Goal: Complete application form: Complete application form

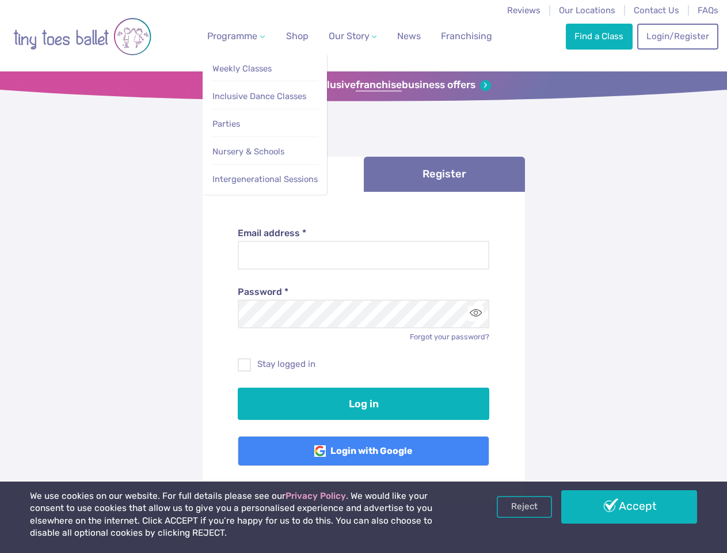
click at [234, 36] on span "Programme" at bounding box center [232, 36] width 50 height 11
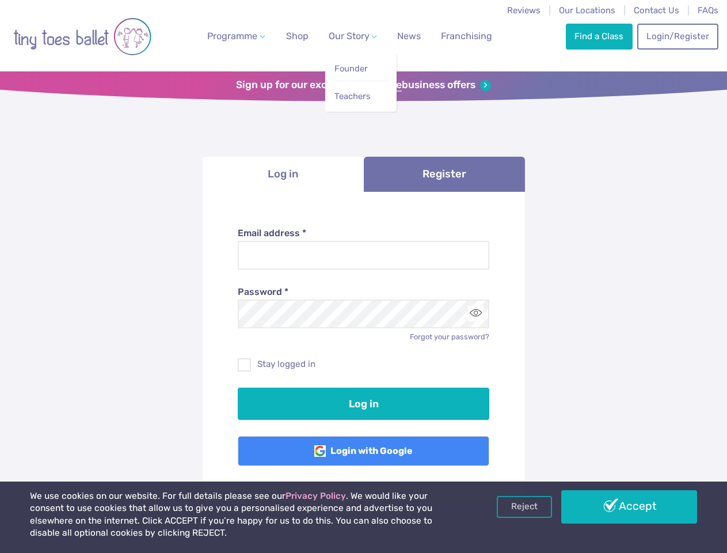
click at [343, 36] on span "Our Story" at bounding box center [349, 36] width 41 height 11
click at [363, 85] on strong "franchise" at bounding box center [379, 85] width 46 height 13
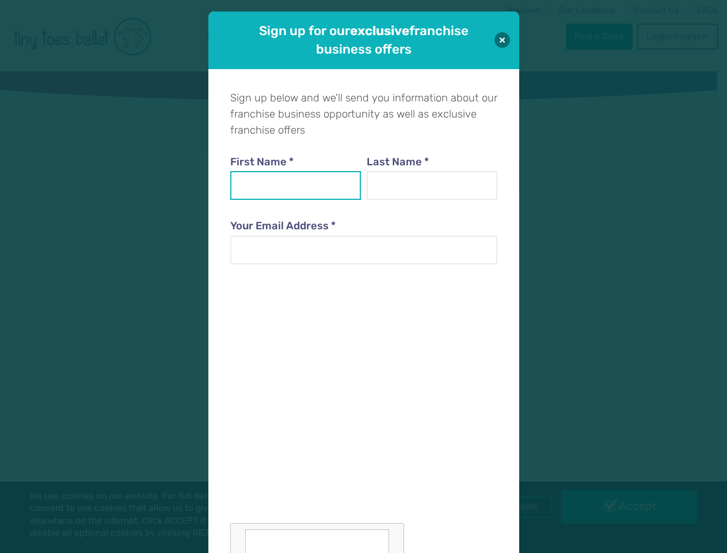
click at [283, 174] on input "First Name *" at bounding box center [295, 185] width 131 height 29
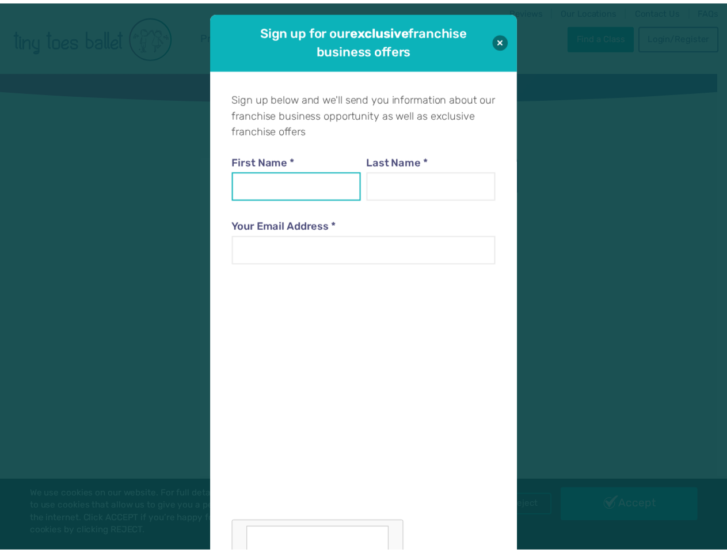
scroll to position [12, 0]
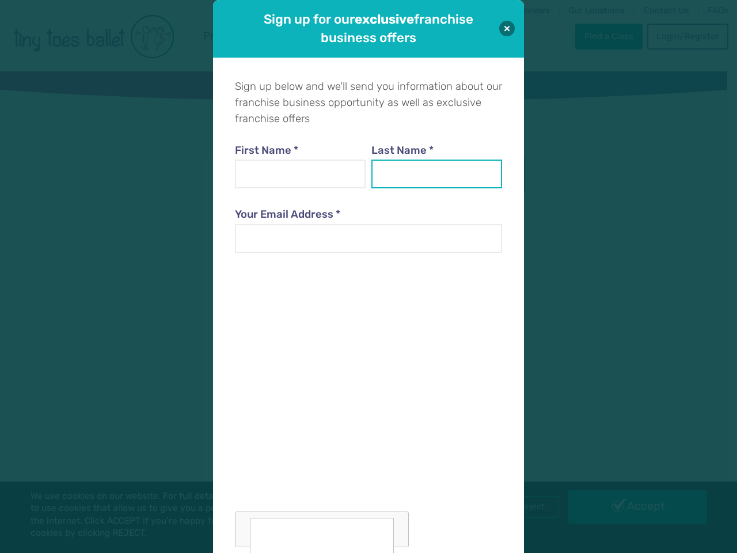
click at [445, 174] on input "Last Name *" at bounding box center [436, 173] width 131 height 29
click at [476, 313] on div at bounding box center [368, 407] width 267 height 282
click at [525, 507] on div "Sign up for our exclusive franchise business offers Sign up below and we'll sen…" at bounding box center [368, 276] width 737 height 553
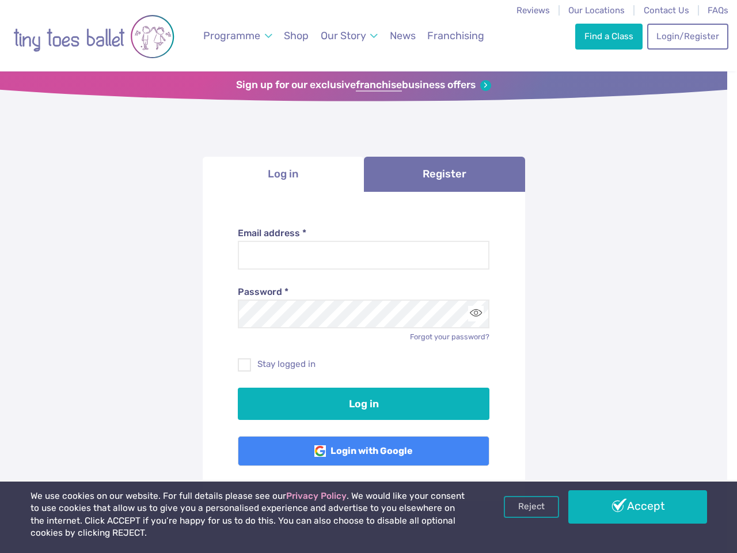
click at [629, 507] on div "Sign up for our exclusive franchise business offers Sign up below and we'll sen…" at bounding box center [368, 276] width 737 height 553
